Goal: Task Accomplishment & Management: Use online tool/utility

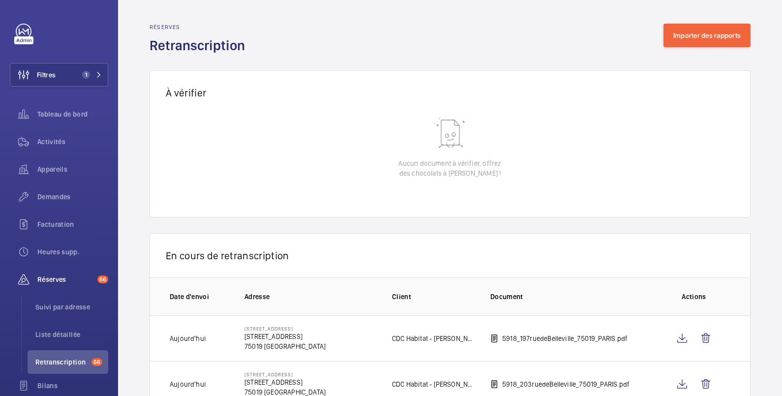
scroll to position [170, 0]
click at [63, 116] on span "Tableau de bord" at bounding box center [72, 114] width 71 height 10
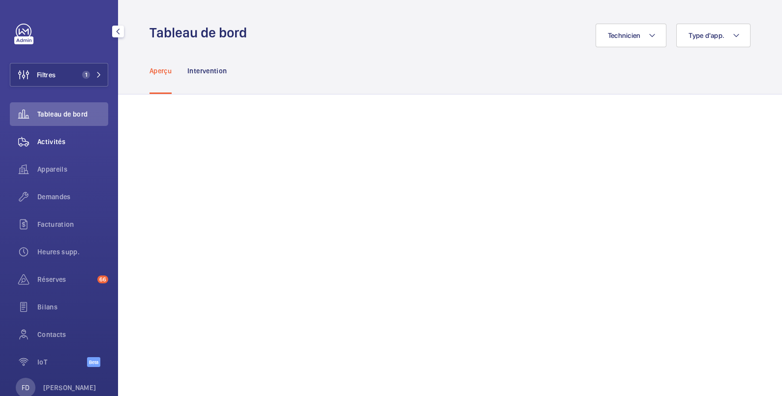
click at [56, 140] on span "Activités" at bounding box center [72, 142] width 71 height 10
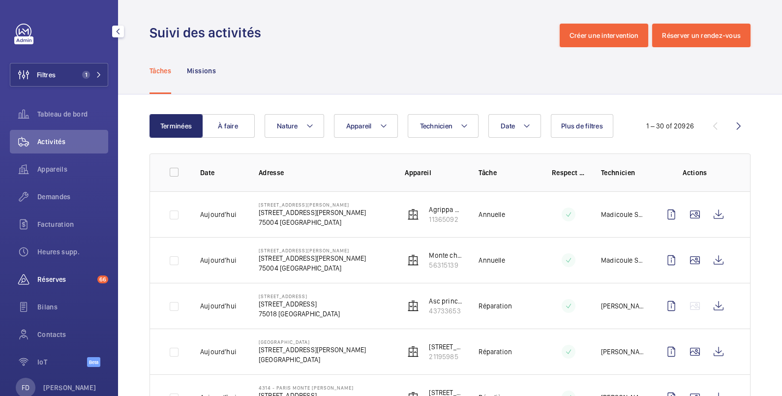
click at [59, 276] on span "Réserves" at bounding box center [65, 279] width 56 height 10
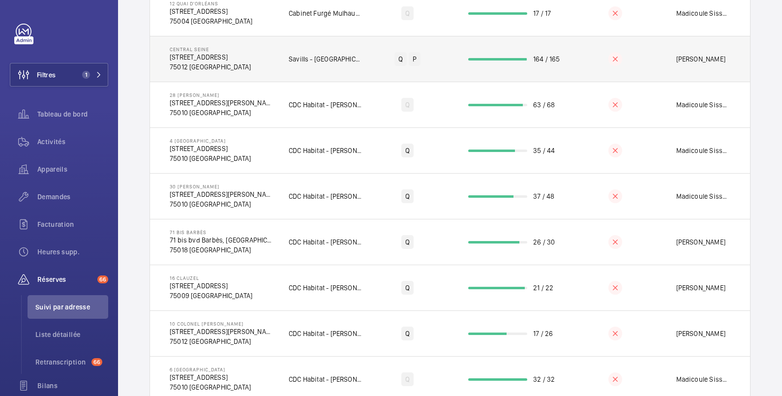
scroll to position [231, 0]
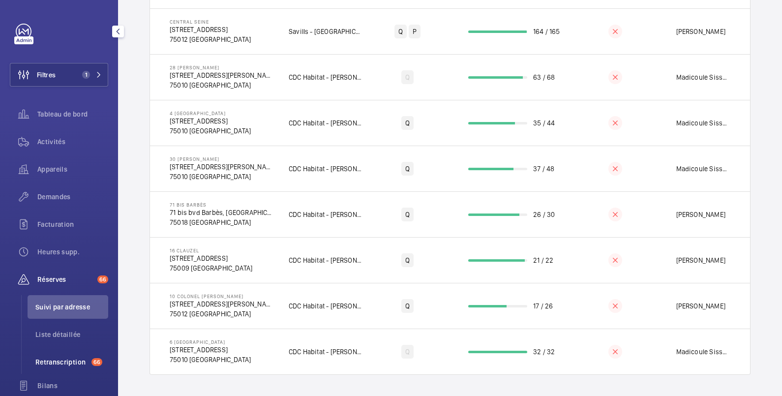
click at [49, 361] on span "Retranscription" at bounding box center [61, 362] width 52 height 10
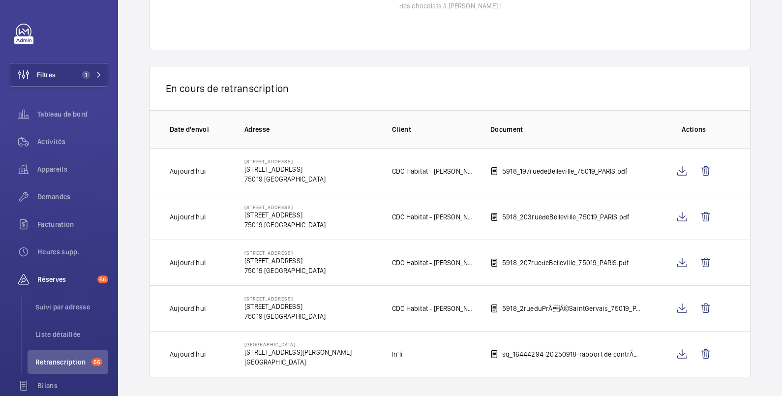
scroll to position [170, 0]
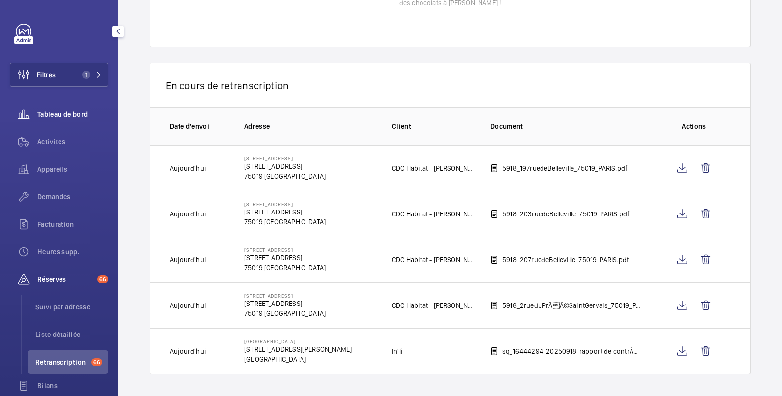
click at [48, 115] on span "Tableau de bord" at bounding box center [72, 114] width 71 height 10
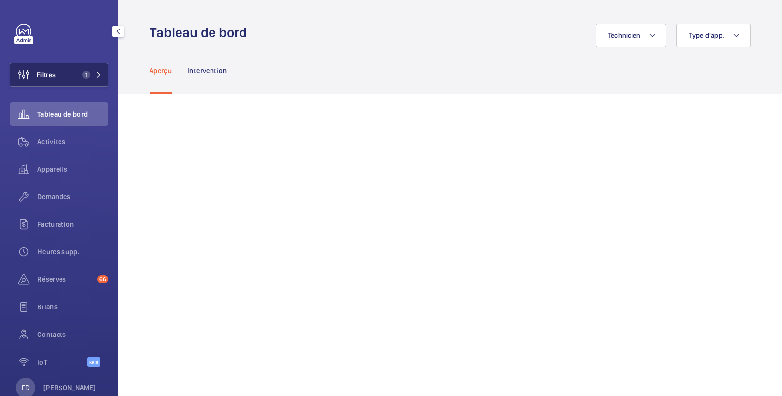
click at [63, 76] on button "Filtres 1" at bounding box center [59, 75] width 98 height 24
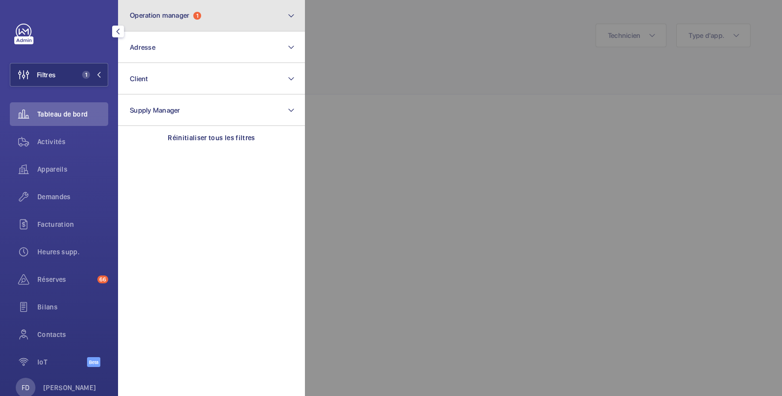
click at [165, 14] on span "Operation manager" at bounding box center [160, 15] width 60 height 8
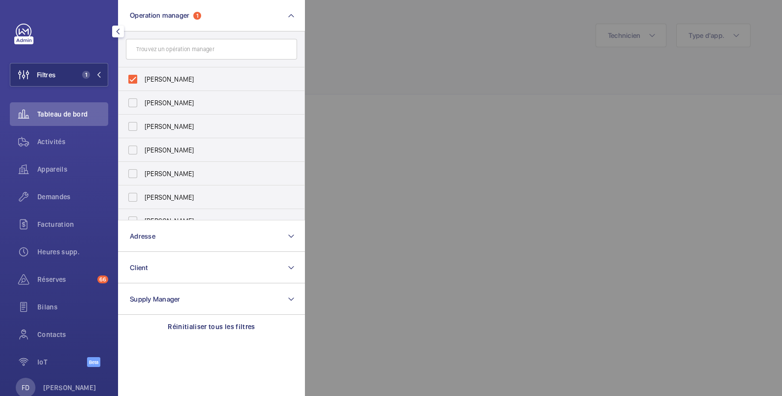
click at [352, 37] on div at bounding box center [696, 198] width 782 height 396
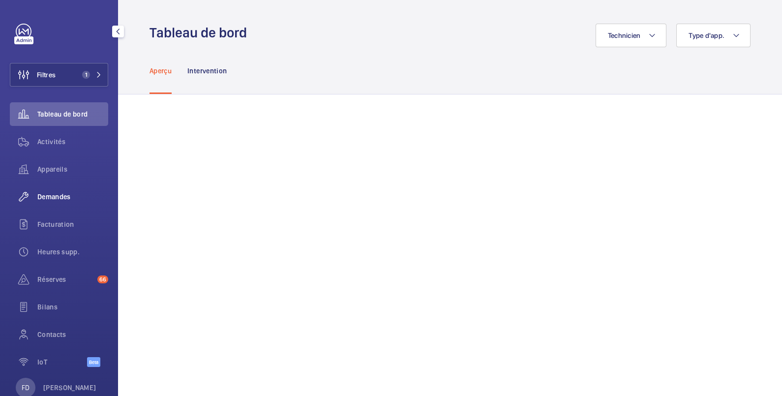
click at [57, 195] on span "Demandes" at bounding box center [72, 197] width 71 height 10
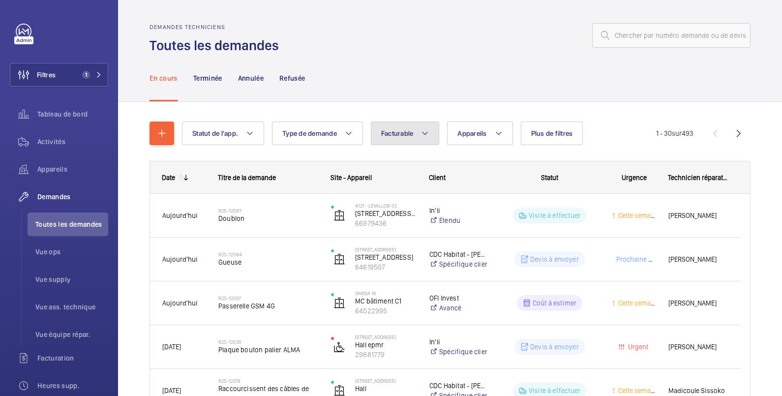
click at [393, 129] on span "Facturable" at bounding box center [397, 133] width 32 height 8
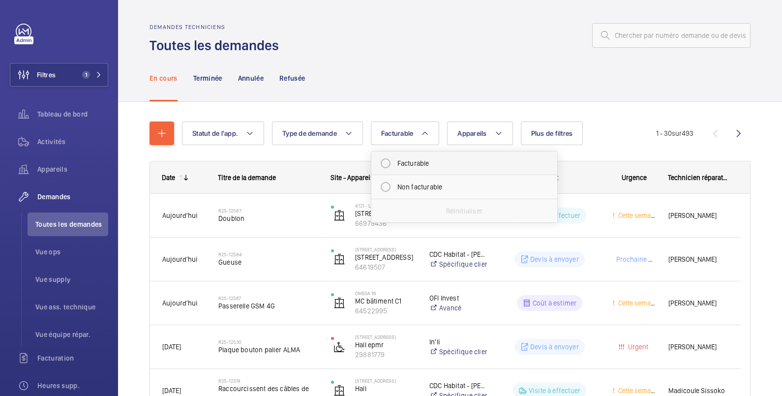
click at [388, 165] on mat-radio-button "Facturable" at bounding box center [464, 163] width 177 height 20
radio input "true"
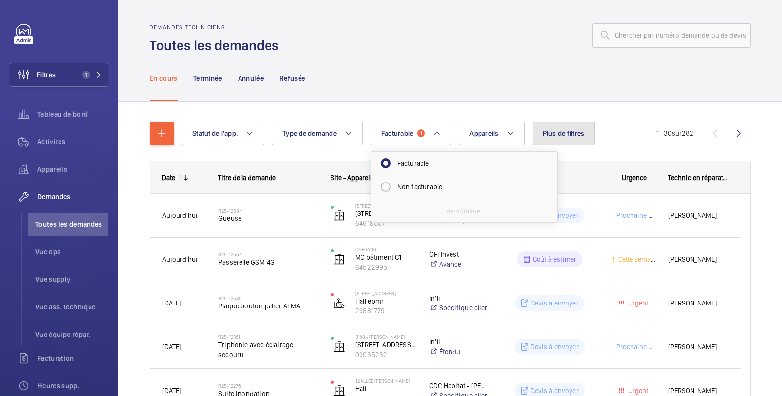
click at [569, 133] on span "Plus de filtres" at bounding box center [564, 133] width 42 height 8
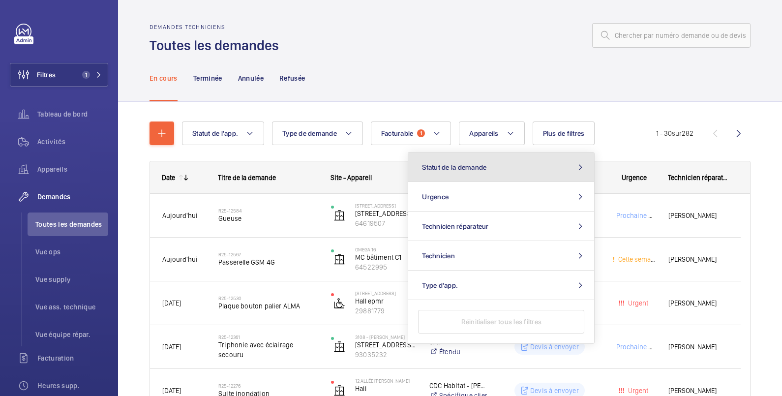
click at [530, 168] on button "Statut de la demande" at bounding box center [501, 167] width 186 height 30
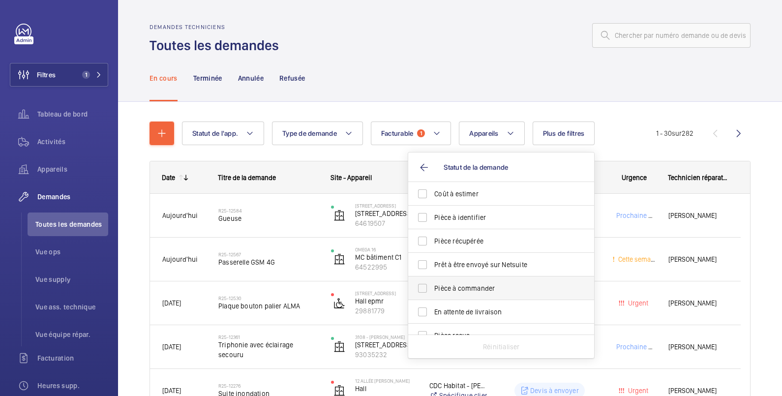
scroll to position [130, 0]
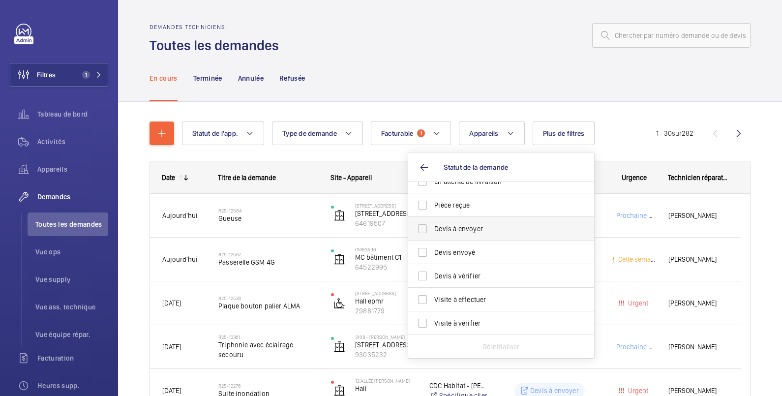
click at [435, 230] on span "Devis à envoyer" at bounding box center [501, 229] width 135 height 10
click at [432, 230] on input "Devis à envoyer" at bounding box center [423, 229] width 20 height 20
checkbox input "true"
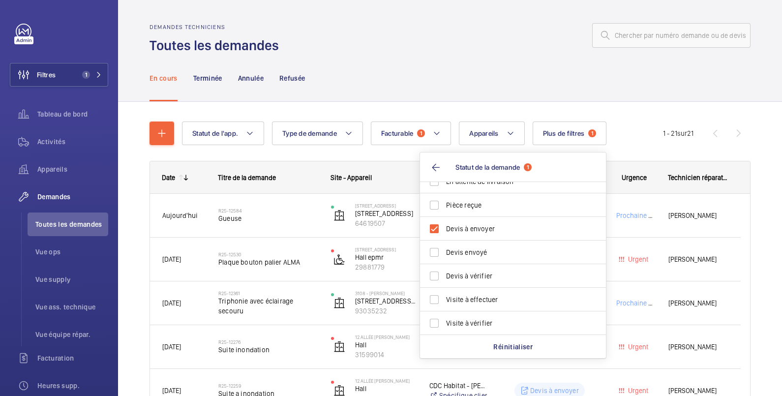
click at [465, 75] on div "En cours Terminée Annulée Refusée" at bounding box center [449, 78] width 601 height 47
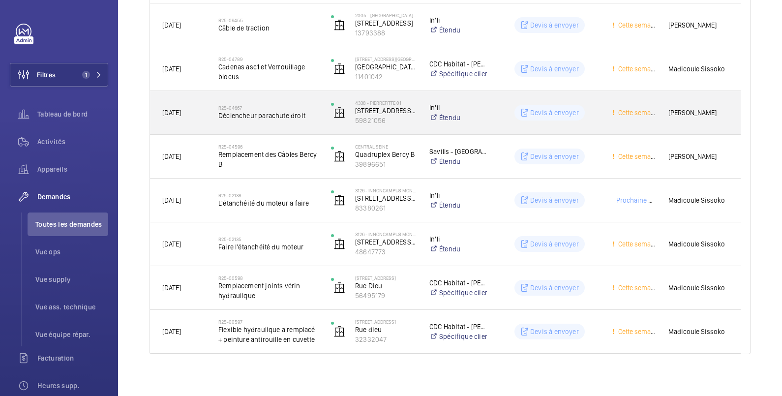
scroll to position [764, 0]
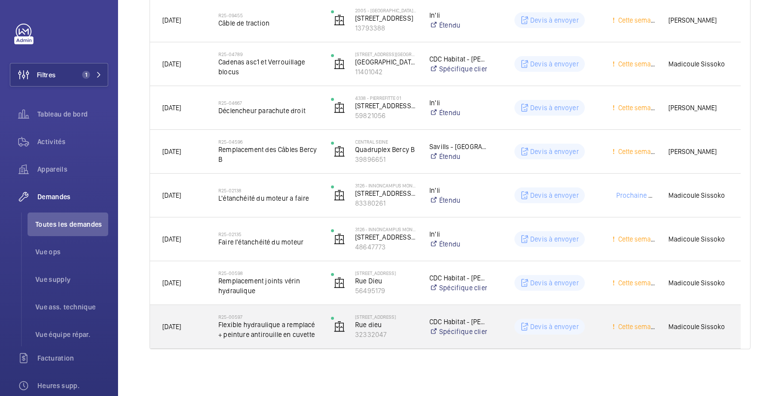
click at [581, 317] on div "Devis à envoyer" at bounding box center [544, 326] width 112 height 35
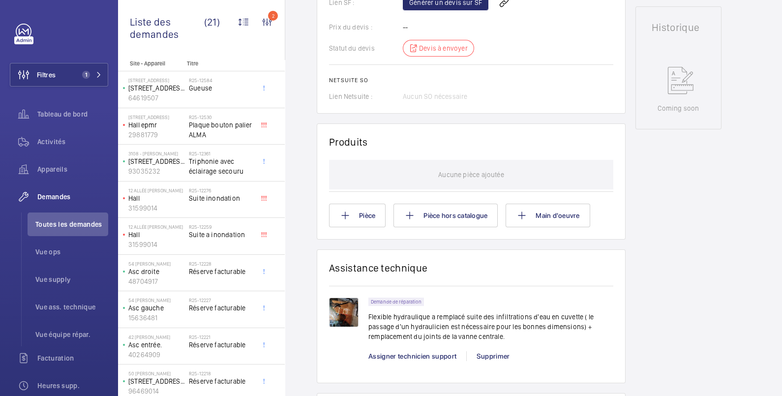
scroll to position [328, 0]
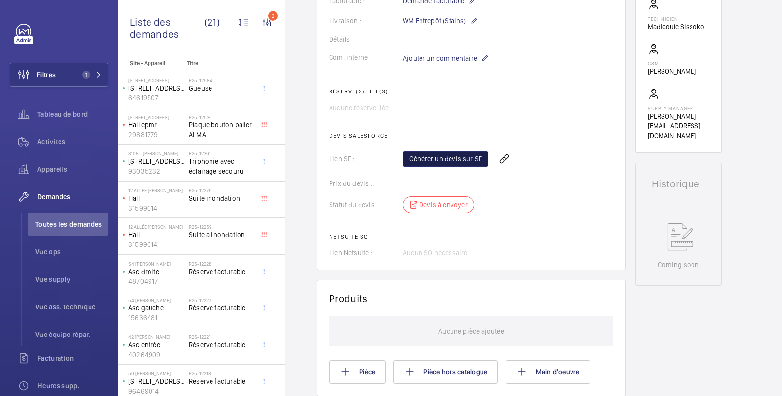
click at [462, 159] on link "Générer un devis sur SF" at bounding box center [446, 159] width 86 height 16
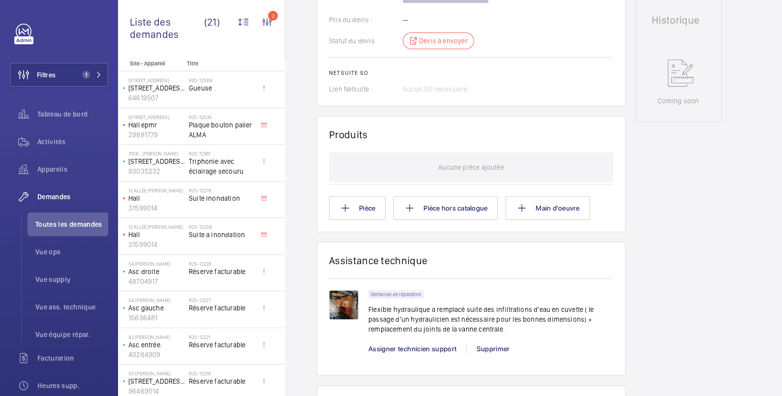
scroll to position [656, 0]
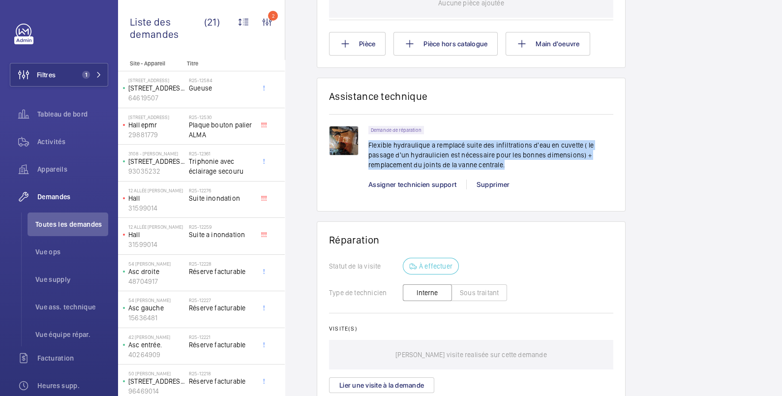
drag, startPoint x: 369, startPoint y: 143, endPoint x: 572, endPoint y: 164, distance: 204.2
click at [572, 164] on p "Flexible hydraulique a remplacé suite des infiltrations d'eau en cuvette ( le p…" at bounding box center [490, 155] width 245 height 30
copy p "Flexible hydraulique a remplacé suite des infiltrations d'eau en cuvette ( le p…"
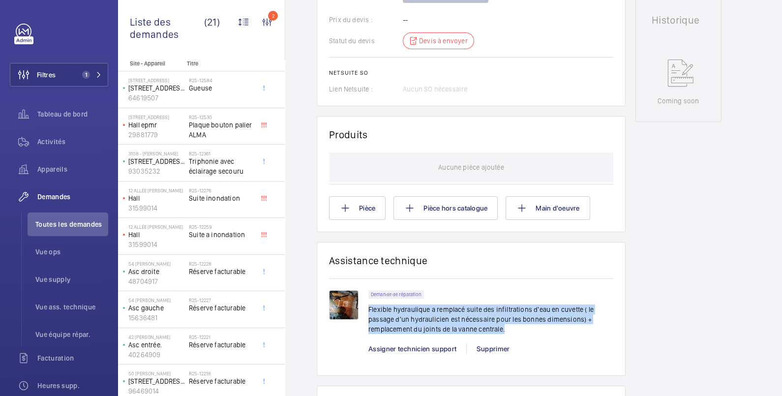
scroll to position [328, 0]
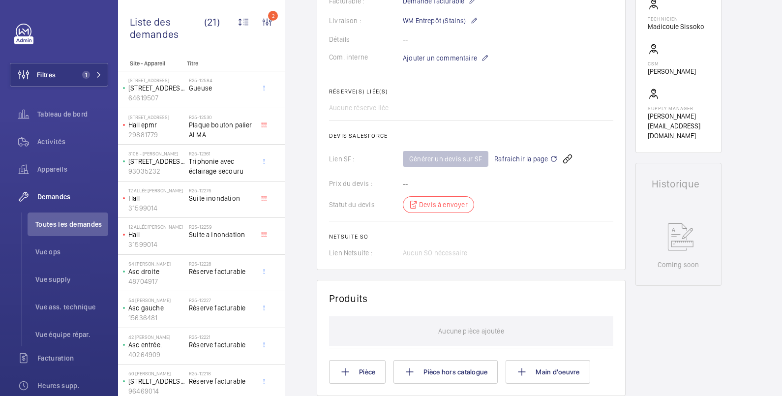
click at [521, 156] on span "Rafraichir la page" at bounding box center [525, 159] width 63 height 12
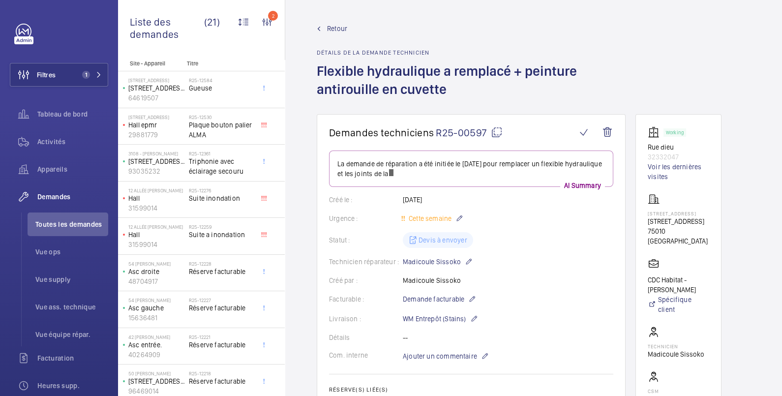
scroll to position [164, 0]
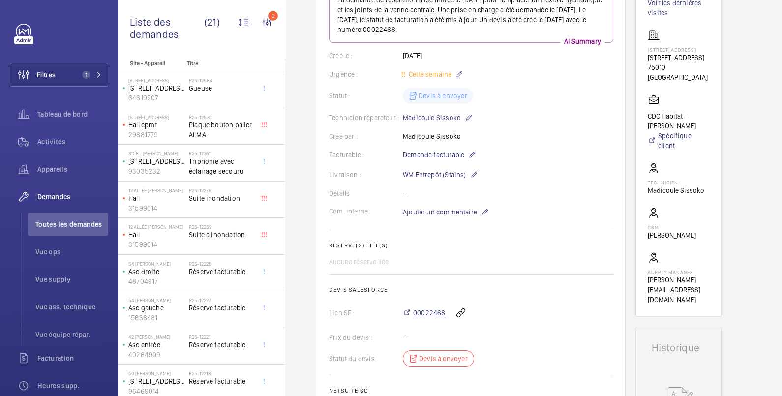
click at [435, 313] on span "00022468" at bounding box center [429, 313] width 32 height 10
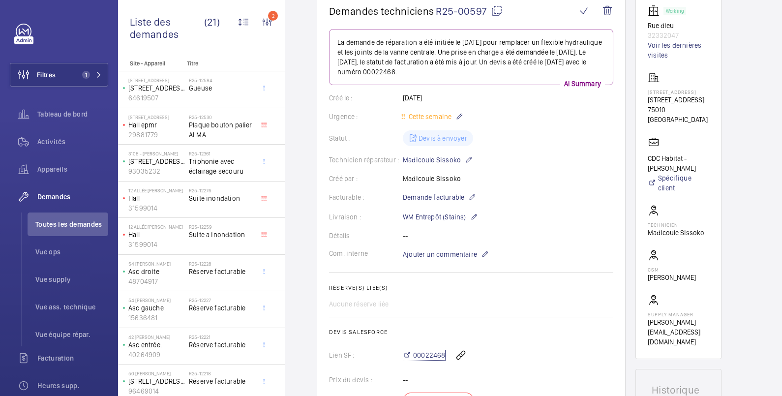
scroll to position [121, 0]
drag, startPoint x: 646, startPoint y: 37, endPoint x: 682, endPoint y: 34, distance: 36.5
click at [682, 34] on wm-front-card "Working Rue dieu 32332047 Voir les dernières visites 10 rue Dieu 10 rue Dieu 75…" at bounding box center [678, 176] width 86 height 366
click at [682, 34] on p "32332047" at bounding box center [678, 36] width 61 height 10
copy p "32332047"
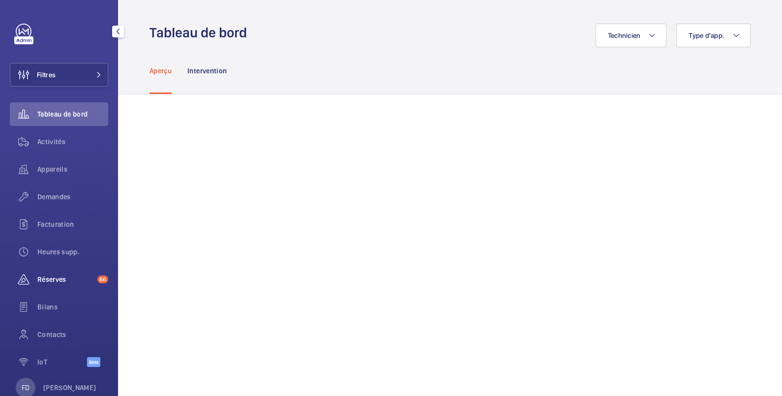
click at [55, 283] on span "Réserves" at bounding box center [65, 279] width 56 height 10
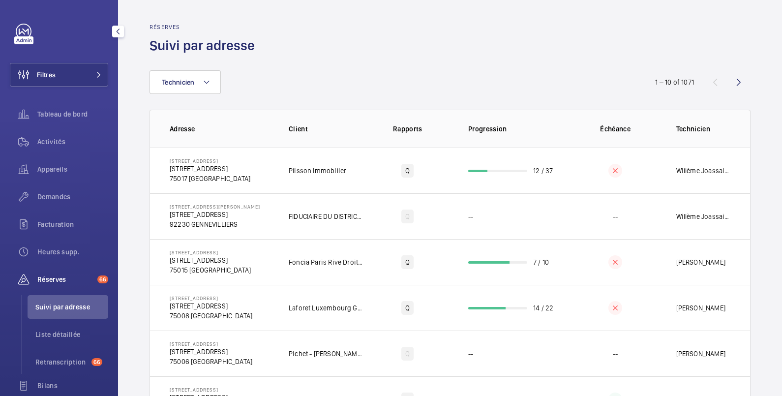
click at [60, 309] on span "Suivi par adresse" at bounding box center [71, 307] width 73 height 10
click at [66, 334] on span "Liste détaillée" at bounding box center [71, 334] width 73 height 10
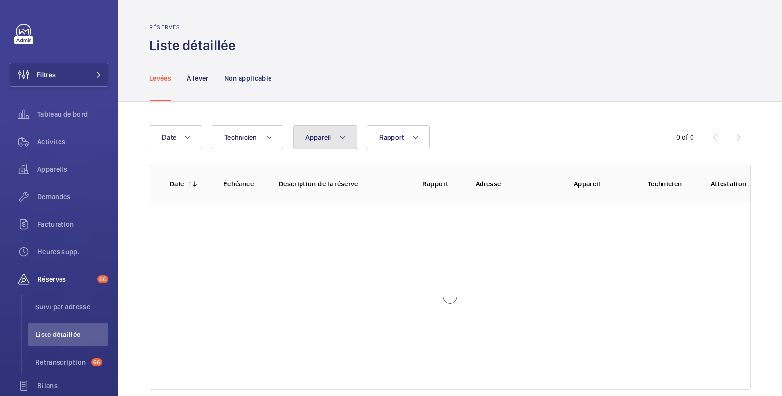
click at [326, 137] on span "Appareil" at bounding box center [318, 137] width 26 height 8
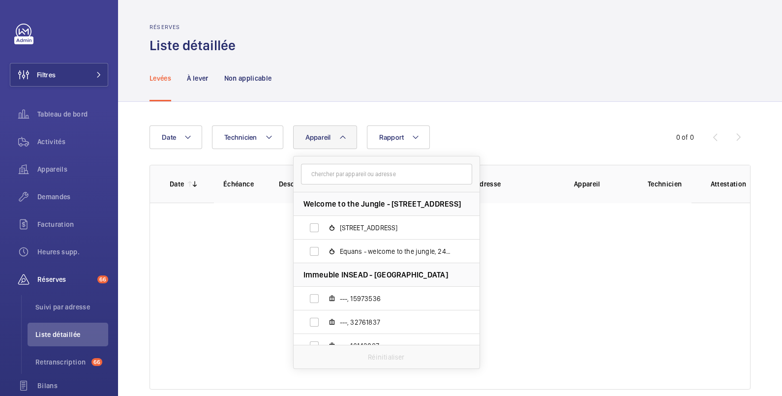
click at [325, 178] on input "text" at bounding box center [386, 174] width 171 height 21
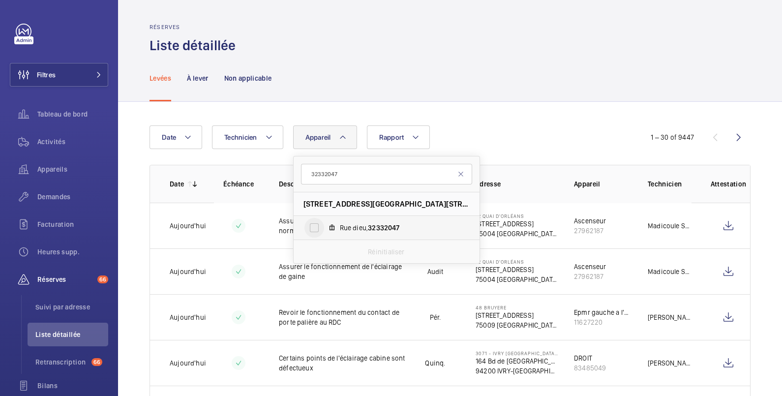
type input "32332047"
click at [314, 229] on input "[GEOGRAPHIC_DATA]" at bounding box center [314, 228] width 20 height 20
checkbox input "true"
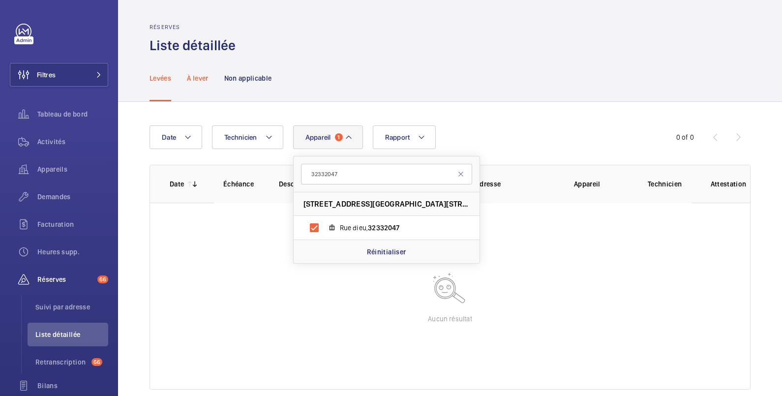
click at [192, 79] on p "À lever" at bounding box center [197, 78] width 21 height 10
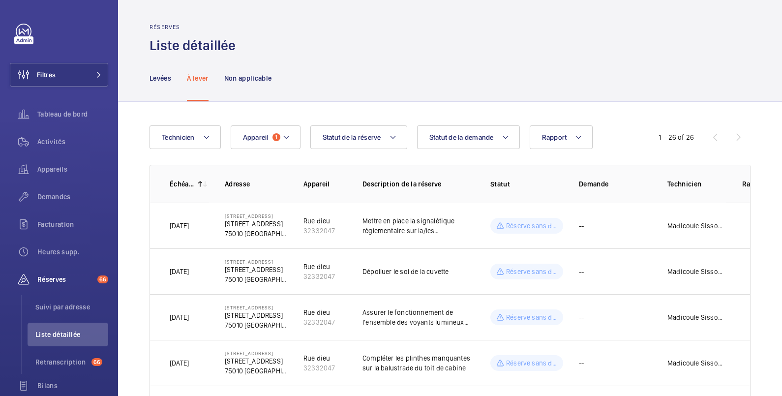
click at [399, 99] on div "Levées À lever Non applicable" at bounding box center [449, 78] width 601 height 47
